Goal: Obtain resource: Download file/media

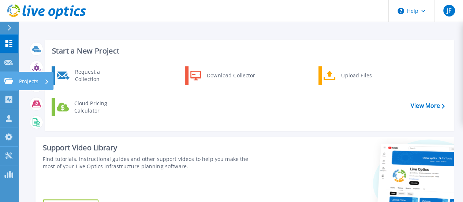
click at [41, 80] on div "Projects" at bounding box center [34, 81] width 30 height 19
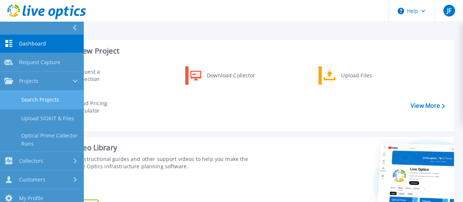
click at [51, 98] on link "Search Projects" at bounding box center [41, 99] width 83 height 19
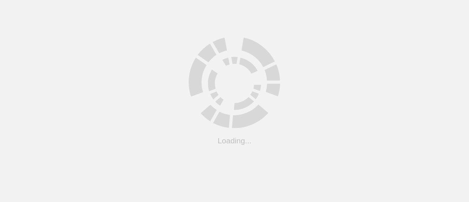
click at [51, 0] on html ".cls-1 { fill: #cecece; } .cls-1 { fill: #cecece; } Loading... Support Site Com…" at bounding box center [234, 0] width 469 height 0
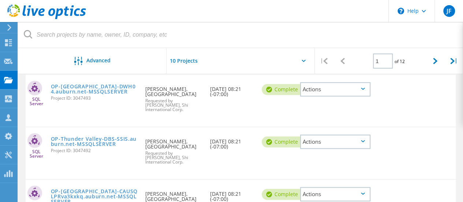
scroll to position [291, 0]
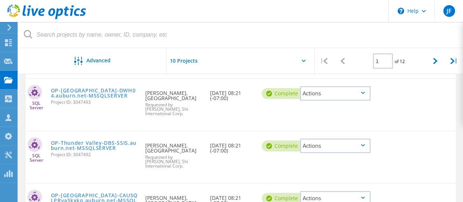
click at [284, 60] on div at bounding box center [241, 63] width 148 height 30
drag, startPoint x: 284, startPoint y: 60, endPoint x: 303, endPoint y: 60, distance: 19.0
click at [303, 60] on div at bounding box center [241, 63] width 148 height 30
click at [302, 60] on icon at bounding box center [304, 61] width 4 height 2
click at [302, 58] on div at bounding box center [241, 63] width 148 height 30
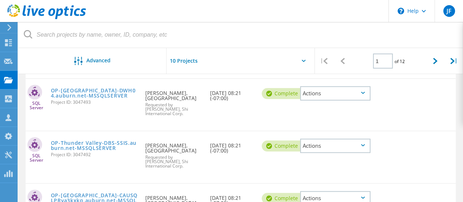
click at [302, 58] on div at bounding box center [241, 63] width 148 height 30
click at [436, 61] on icon at bounding box center [435, 61] width 4 height 6
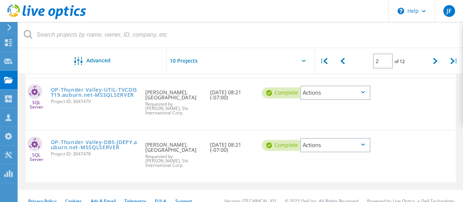
scroll to position [511, 0]
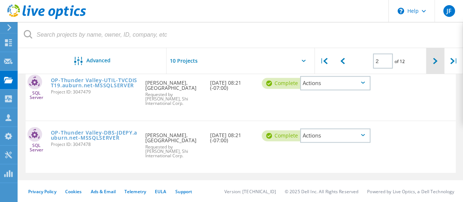
click at [436, 61] on icon at bounding box center [435, 61] width 4 height 6
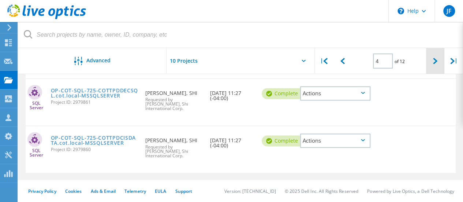
scroll to position [501, 0]
click at [436, 61] on icon at bounding box center [435, 61] width 4 height 6
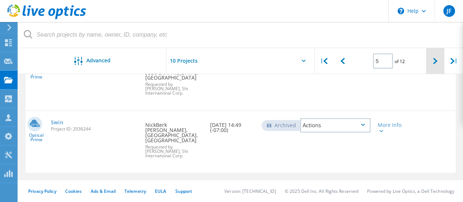
scroll to position [465, 0]
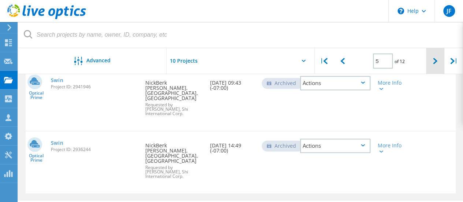
click at [436, 61] on icon at bounding box center [435, 61] width 4 height 6
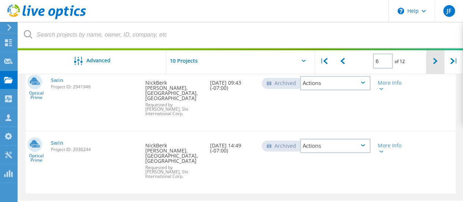
scroll to position [496, 0]
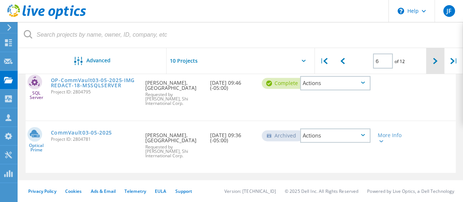
click at [436, 61] on icon at bounding box center [435, 61] width 4 height 6
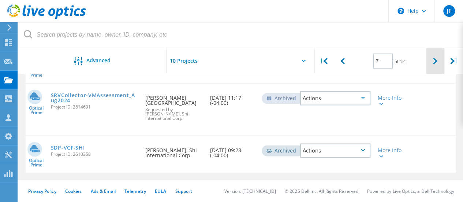
scroll to position [462, 0]
click at [436, 61] on icon at bounding box center [435, 61] width 4 height 6
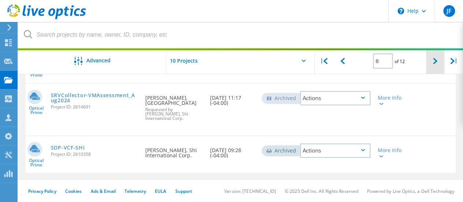
scroll to position [492, 0]
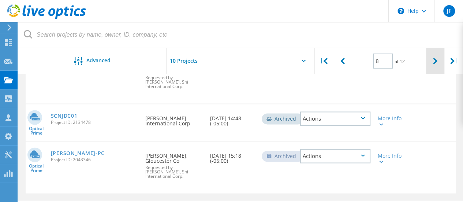
click at [436, 60] on icon at bounding box center [435, 61] width 4 height 6
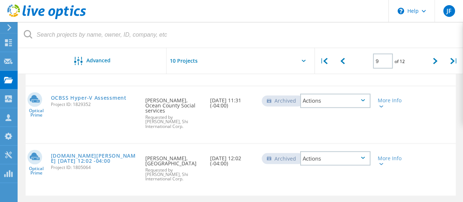
scroll to position [573, 0]
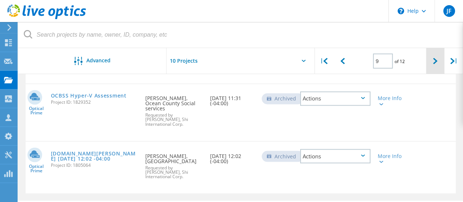
click at [434, 59] on icon at bounding box center [435, 61] width 4 height 6
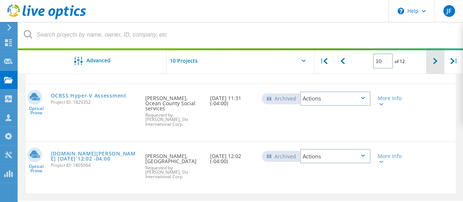
scroll to position [482, 0]
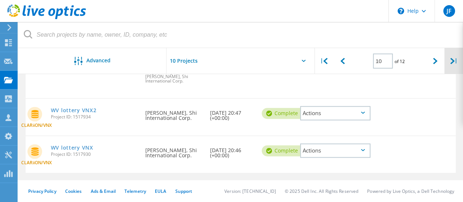
click at [450, 60] on icon at bounding box center [452, 61] width 4 height 6
type input "12"
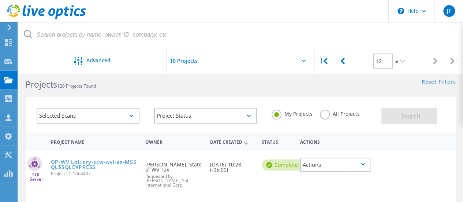
scroll to position [0, 0]
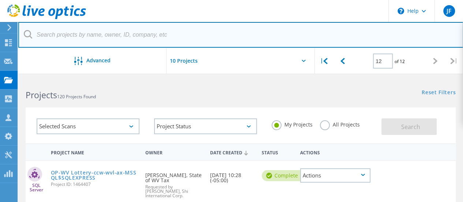
click at [115, 38] on input "text" at bounding box center [240, 35] width 445 height 26
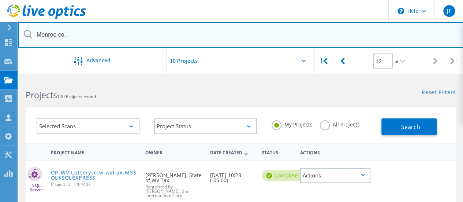
type input "Monroe co."
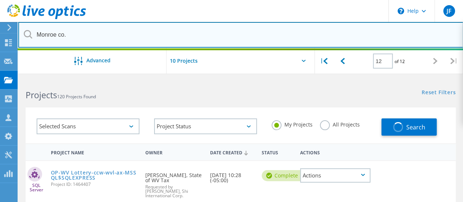
type input "1"
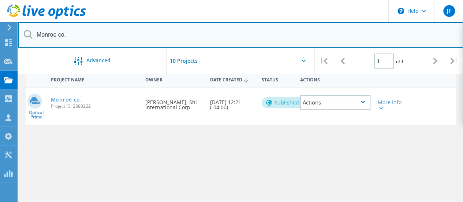
scroll to position [73, 0]
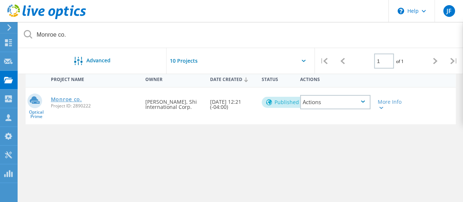
click at [67, 98] on link "Monroe co." at bounding box center [66, 99] width 31 height 5
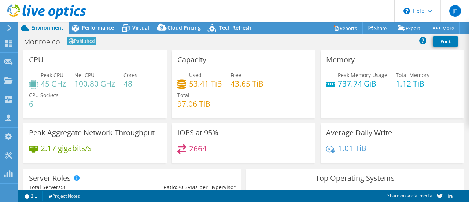
select select "USD"
click at [343, 29] on link "Reports" at bounding box center [344, 27] width 35 height 11
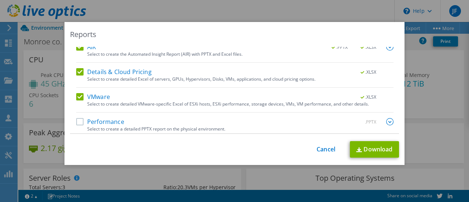
scroll to position [47, 0]
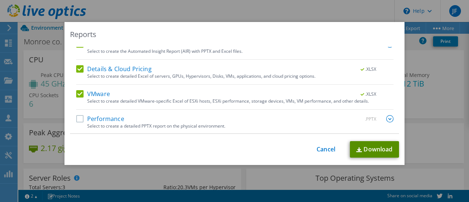
click at [364, 145] on link "Download" at bounding box center [374, 149] width 49 height 16
